Goal: Navigation & Orientation: Find specific page/section

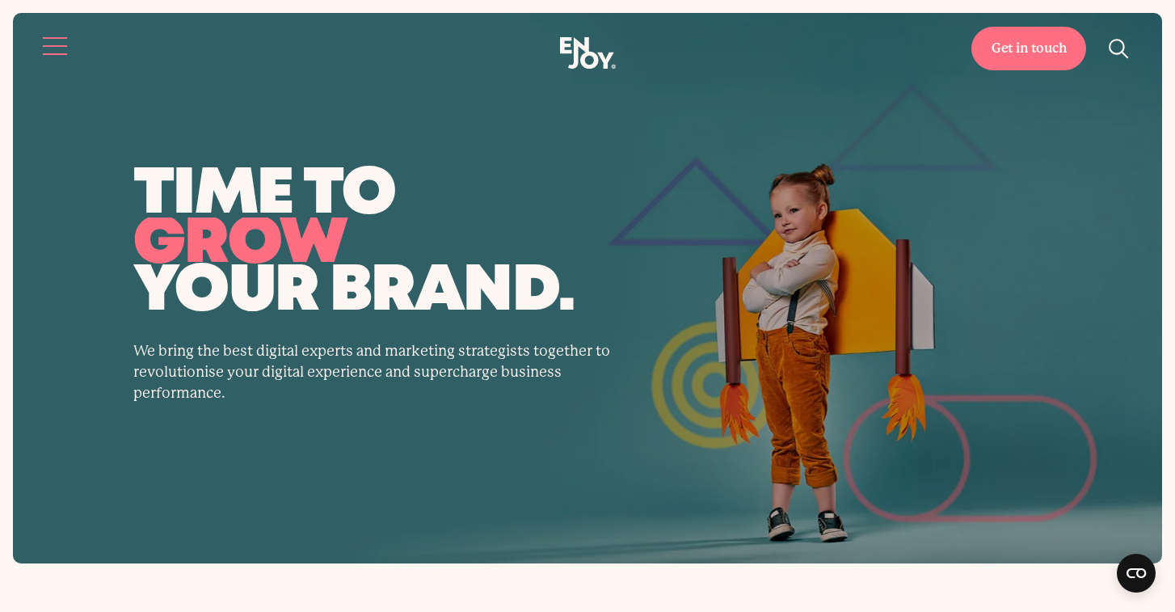
click at [55, 41] on button "Site navigation" at bounding box center [56, 46] width 34 height 34
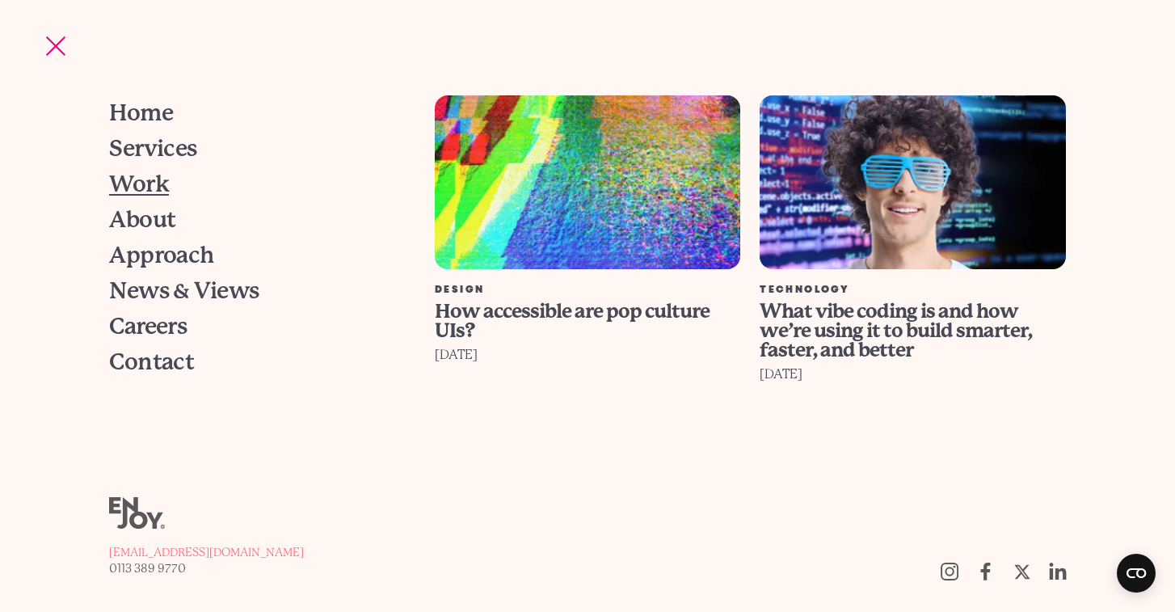
click at [143, 186] on span "Work" at bounding box center [139, 184] width 60 height 23
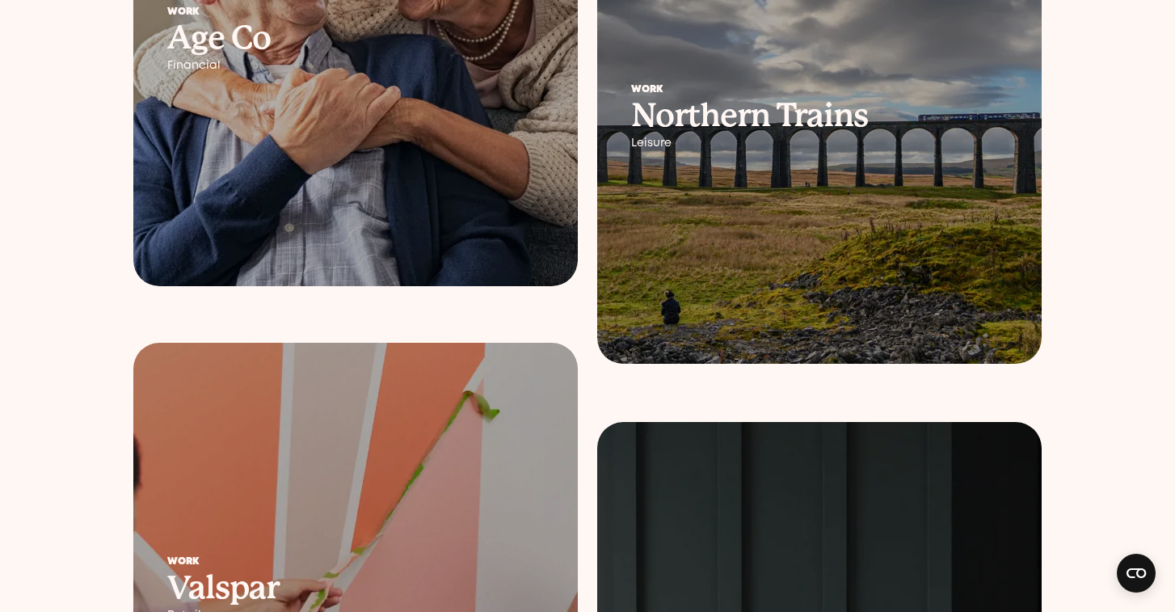
scroll to position [2214, 0]
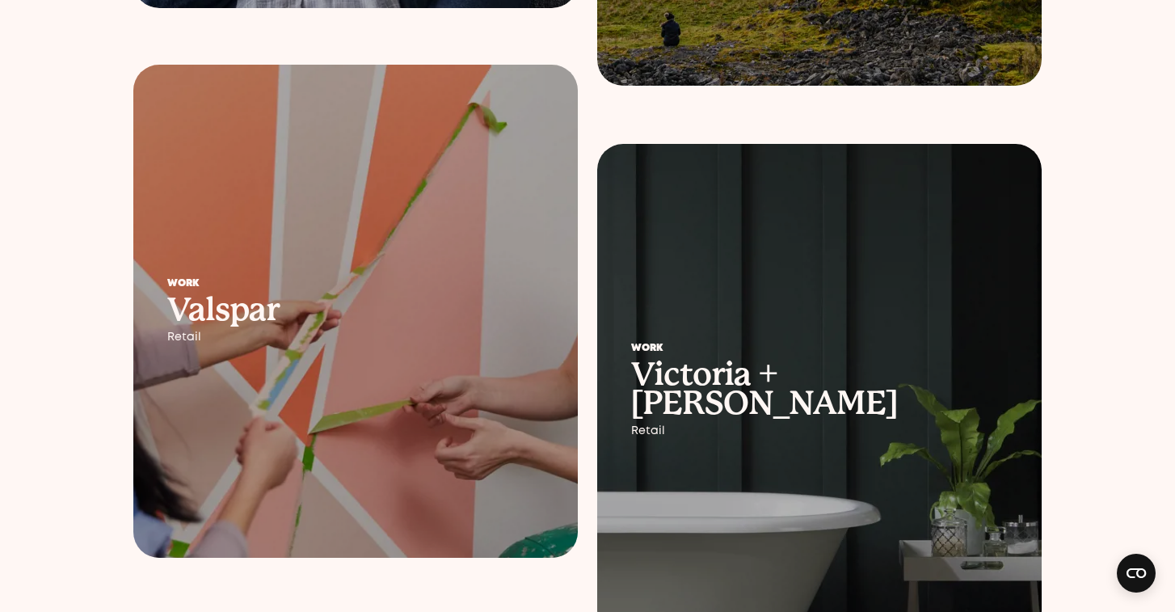
click at [424, 313] on h2 "Valspar" at bounding box center [355, 309] width 376 height 29
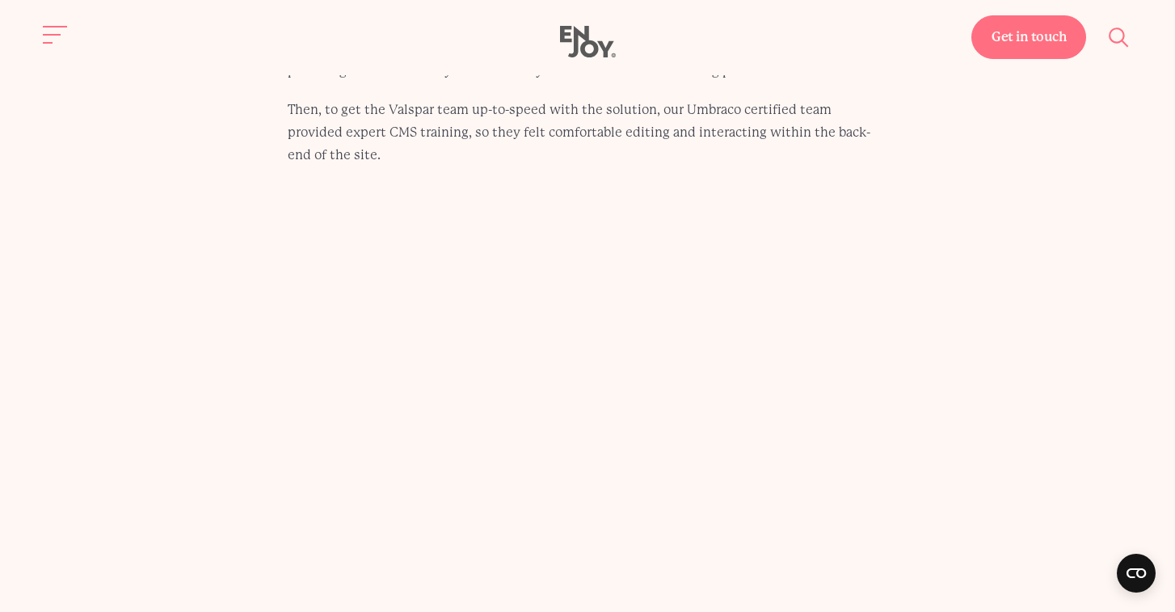
scroll to position [5823, 0]
